Goal: Task Accomplishment & Management: Manage account settings

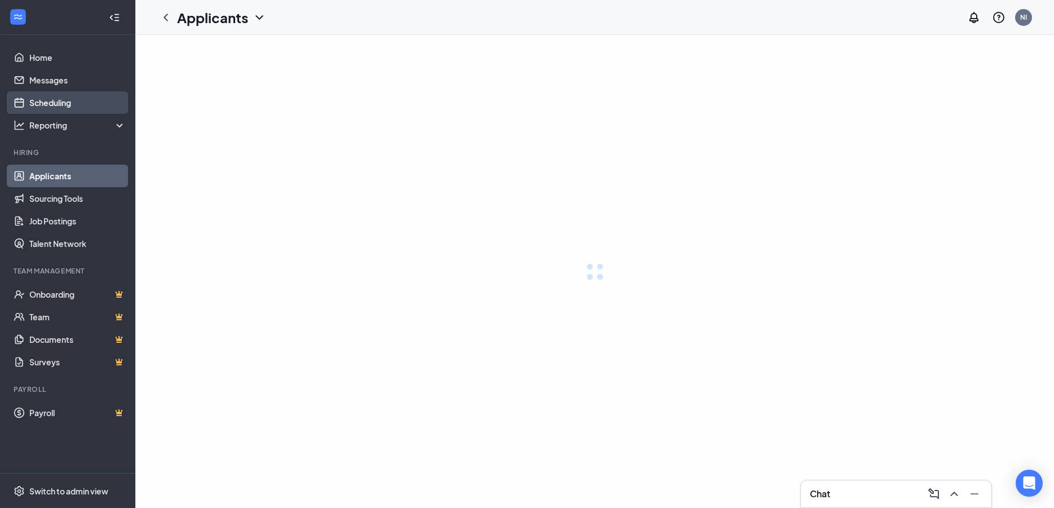
click at [33, 99] on link "Scheduling" at bounding box center [77, 102] width 96 height 23
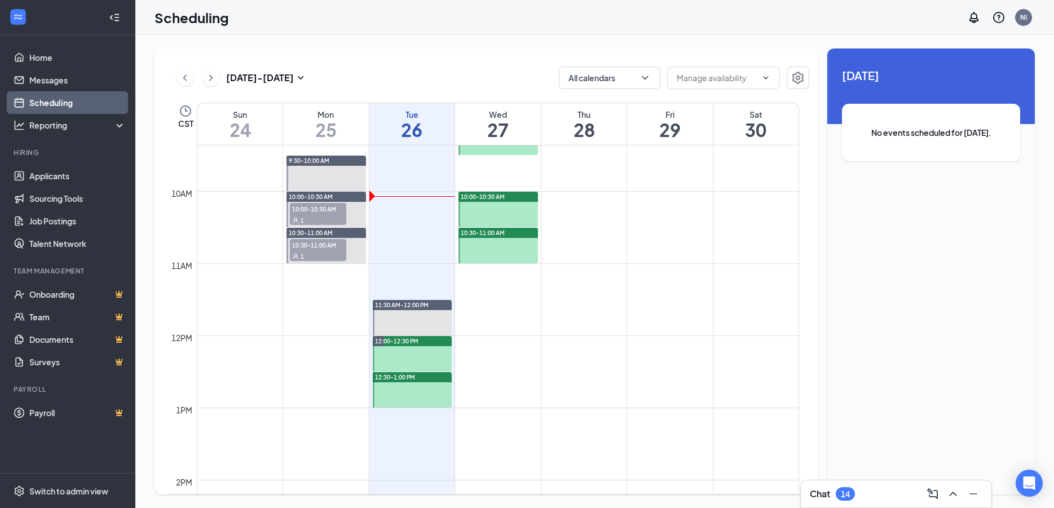
scroll to position [737, 0]
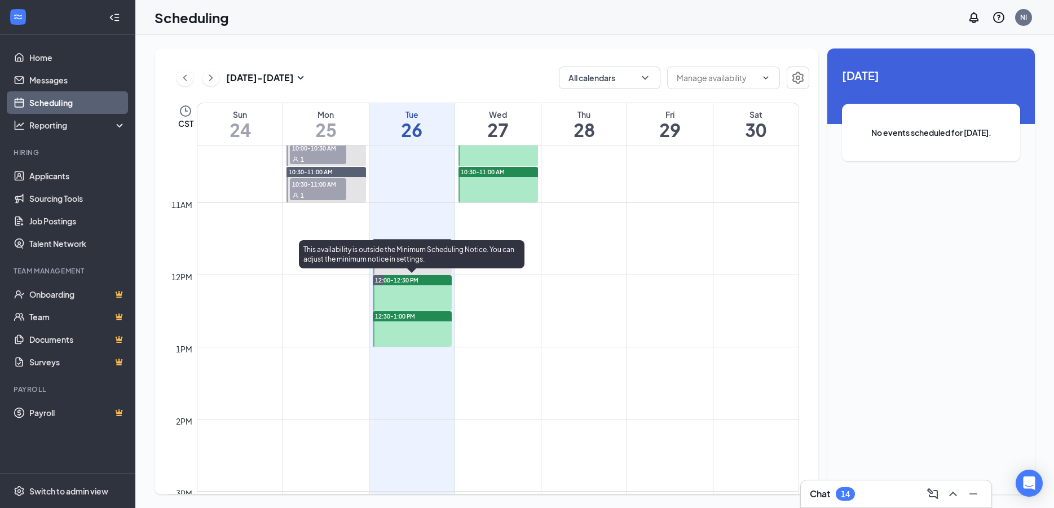
click at [406, 297] on div at bounding box center [413, 293] width 80 height 36
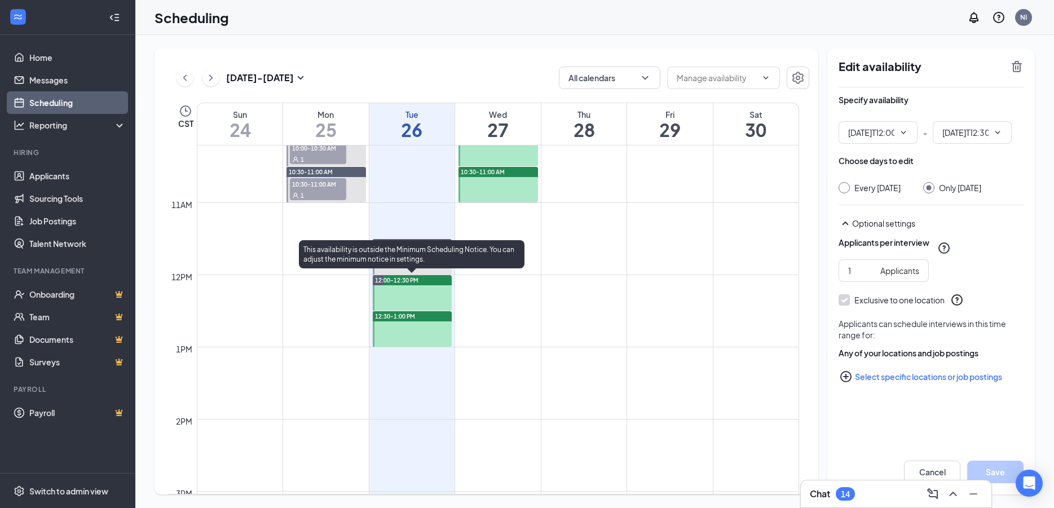
type input "12:00 PM"
type input "12:30 PM"
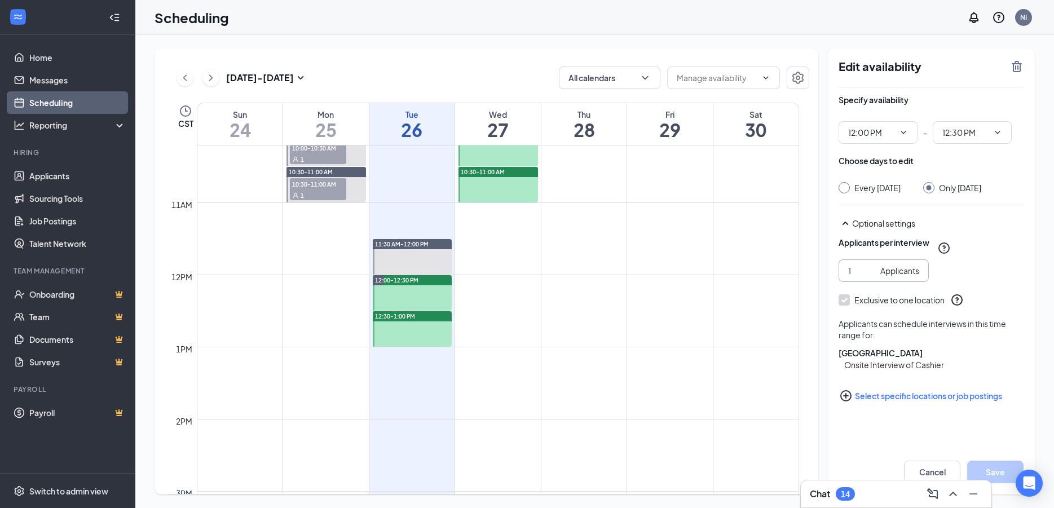
click at [920, 282] on span "1 Applicants" at bounding box center [884, 270] width 90 height 23
click at [948, 229] on div "Optional settings" at bounding box center [937, 223] width 171 height 11
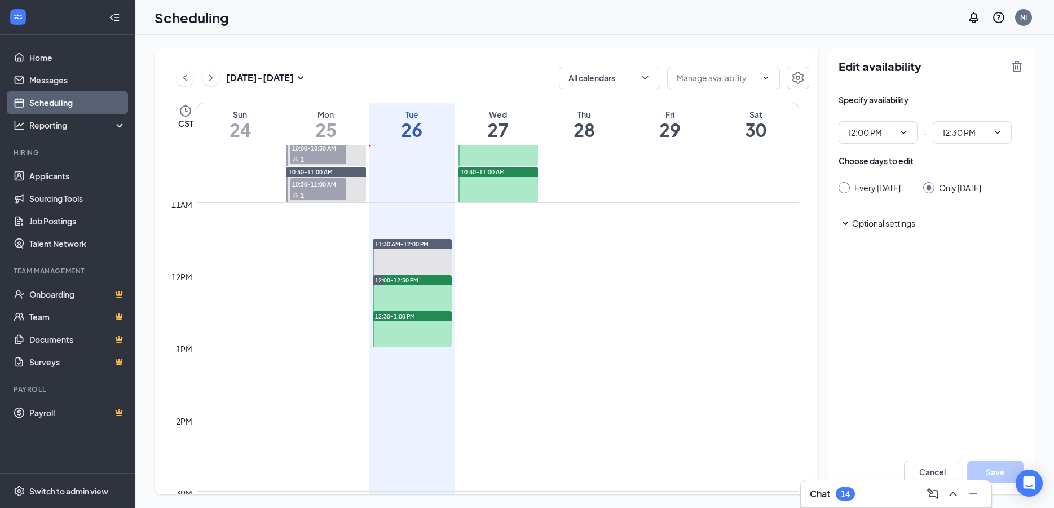
click at [910, 340] on div "Edit availability Specify availability 12:00 PM - 12:30 PM Choose days to edit …" at bounding box center [931, 272] width 208 height 446
click at [878, 275] on div "Specify availability 12:00 PM - 12:30 PM Choose days to edit Every [DATE] Only …" at bounding box center [931, 181] width 185 height 188
click at [905, 181] on div "Choose days to edit Every [DATE] Only [DATE]" at bounding box center [931, 174] width 185 height 38
click at [882, 261] on div "Specify availability 12:00 PM - 12:30 PM Choose days to edit Every [DATE] Only …" at bounding box center [931, 181] width 185 height 188
click at [845, 230] on icon "SmallChevronDown" at bounding box center [846, 224] width 14 height 14
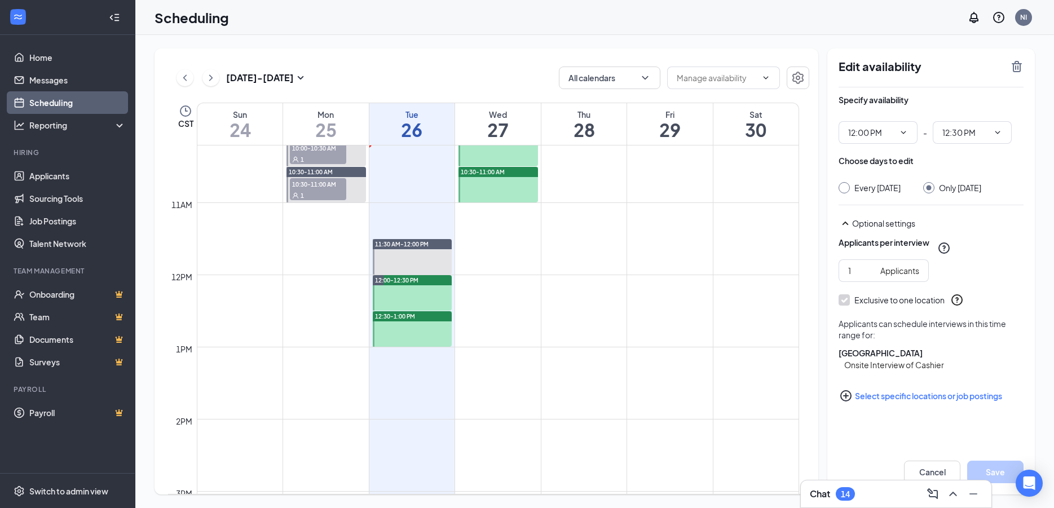
click at [413, 336] on div at bounding box center [413, 329] width 80 height 36
type input "12:30 PM"
type input "01:00 PM"
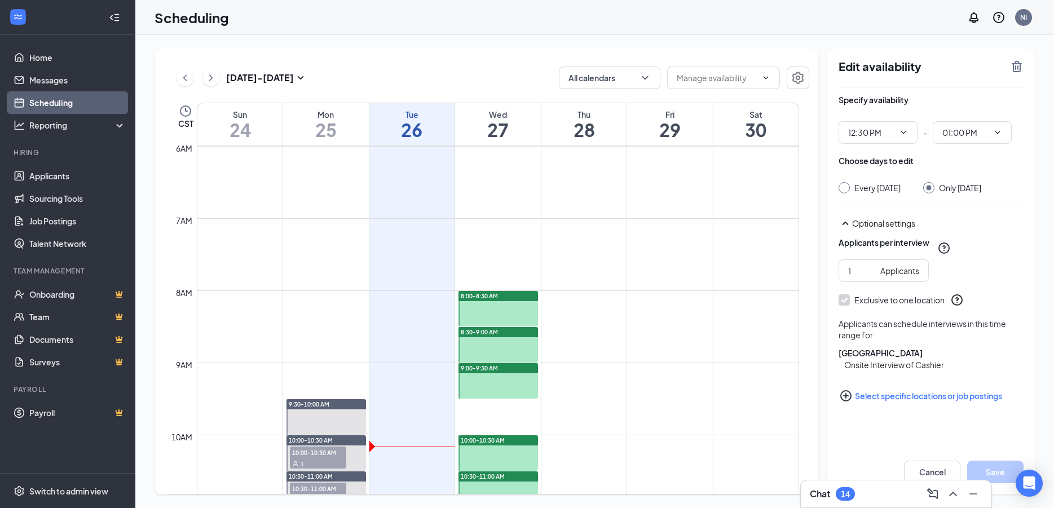
click at [503, 314] on div at bounding box center [499, 309] width 80 height 36
type input "08:00 AM"
type input "08:30 AM"
click at [49, 76] on link "Messages" at bounding box center [77, 80] width 96 height 23
type input "12:00 PM"
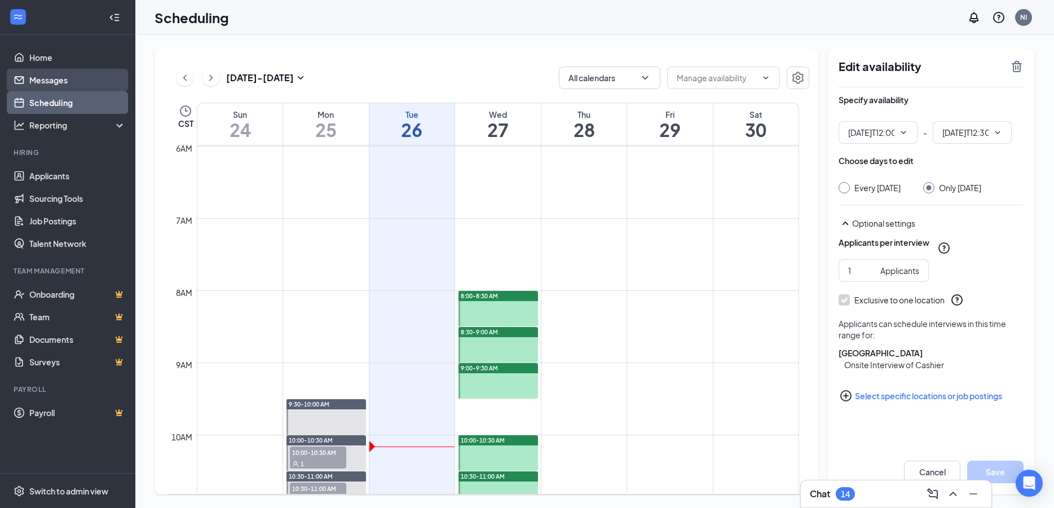
type input "12:30 PM"
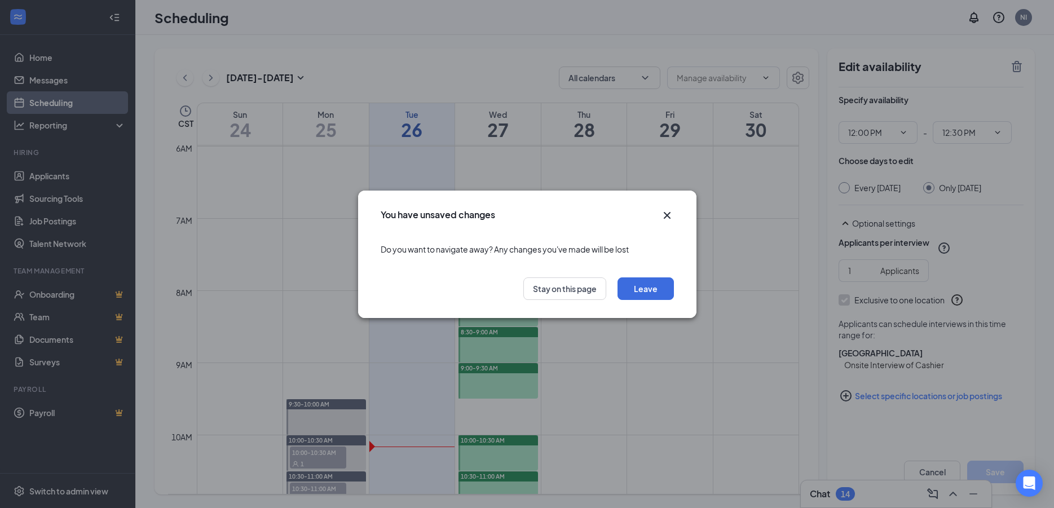
click at [668, 216] on icon "Cross" at bounding box center [666, 215] width 7 height 7
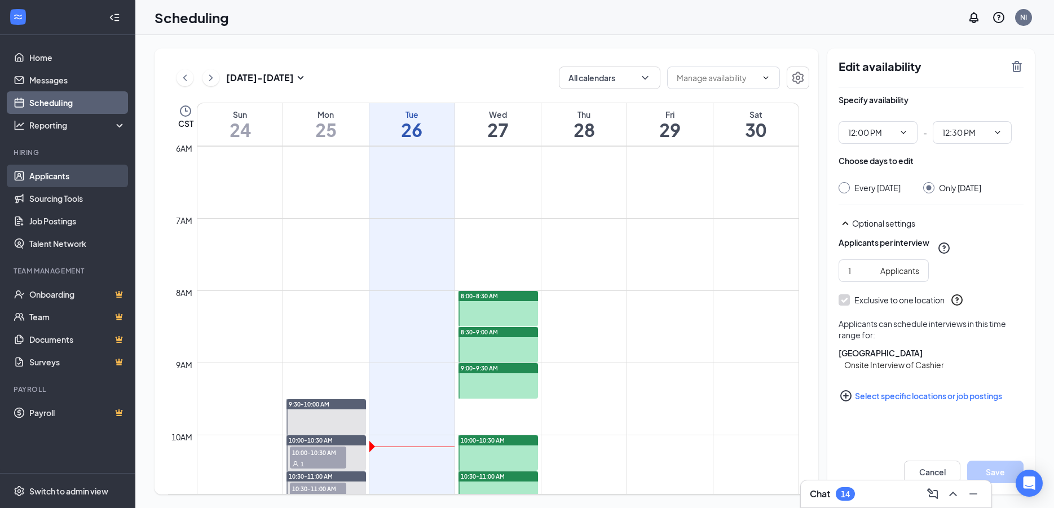
click at [51, 179] on link "Applicants" at bounding box center [77, 176] width 96 height 23
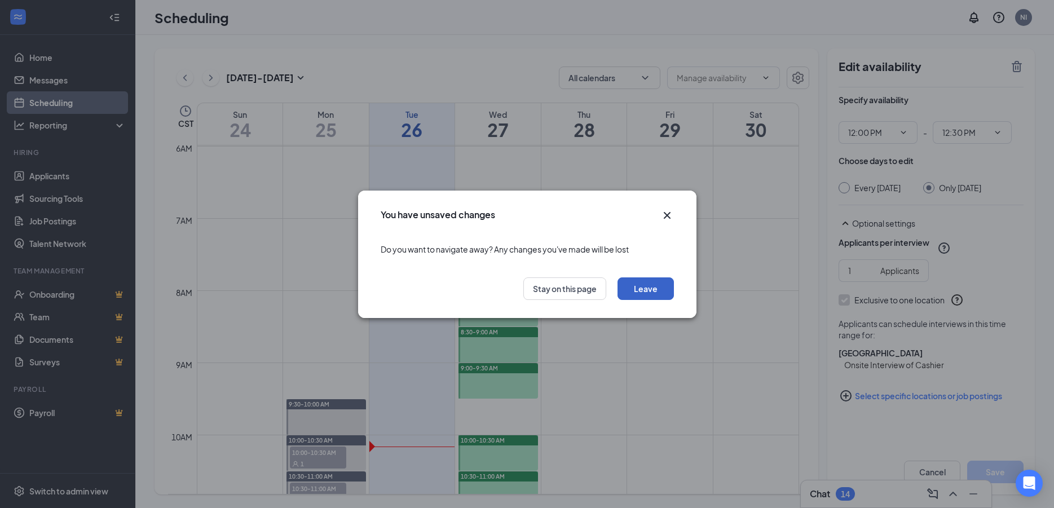
click at [653, 287] on button "Leave" at bounding box center [646, 288] width 56 height 23
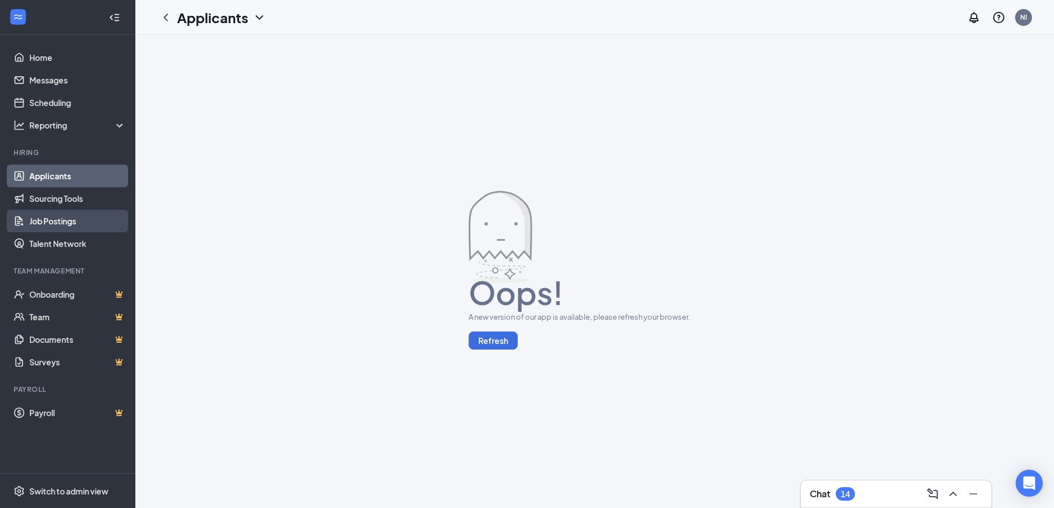
click at [52, 220] on link "Job Postings" at bounding box center [77, 221] width 96 height 23
